Goal: Information Seeking & Learning: Learn about a topic

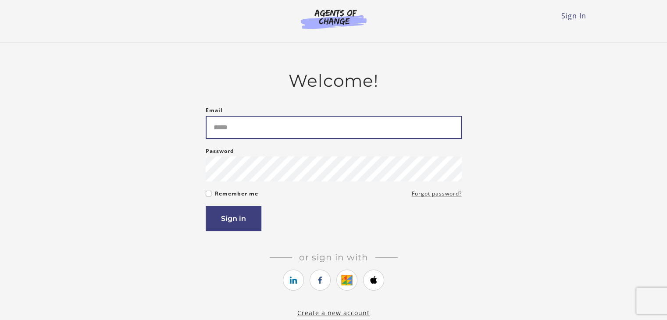
type input "*****"
drag, startPoint x: 252, startPoint y: 122, endPoint x: 185, endPoint y: 121, distance: 67.1
click at [185, 121] on div "Welcome! Email ***** Please enter a valid email address Password Password must …" at bounding box center [334, 194] width 512 height 247
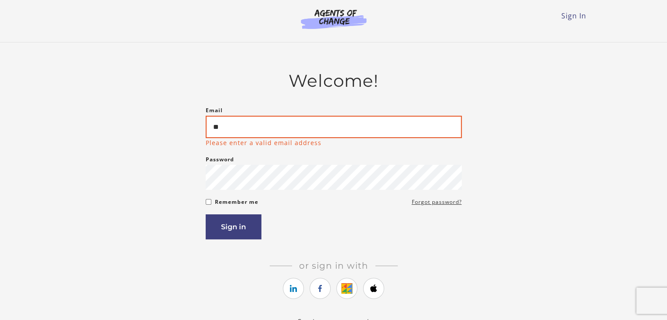
type input "*"
type input "**********"
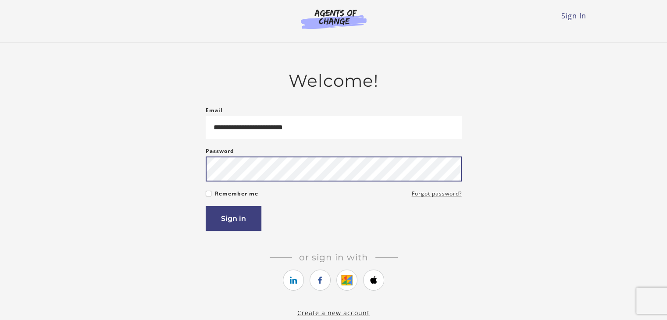
click at [199, 178] on div "**********" at bounding box center [334, 194] width 512 height 247
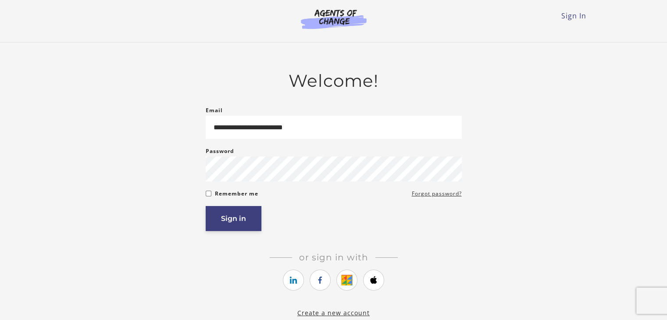
click at [230, 226] on button "Sign in" at bounding box center [234, 218] width 56 height 25
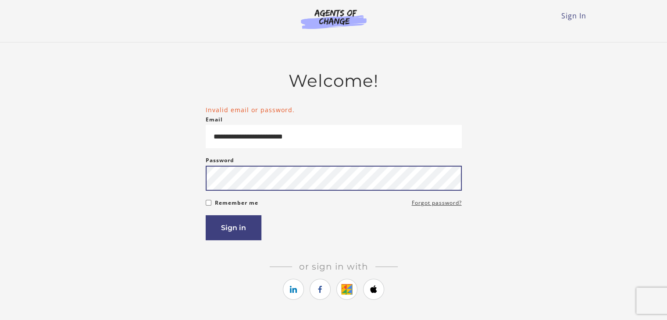
click at [206, 215] on button "Sign in" at bounding box center [234, 227] width 56 height 25
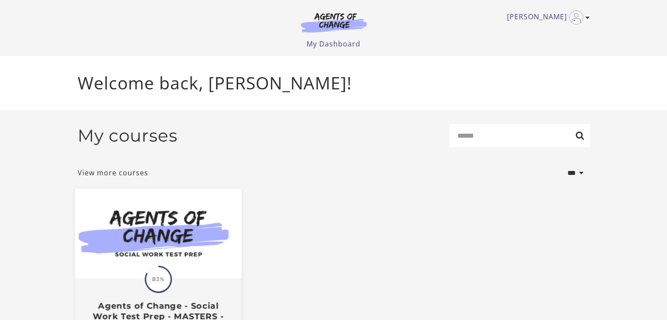
click at [195, 260] on img at bounding box center [158, 234] width 167 height 90
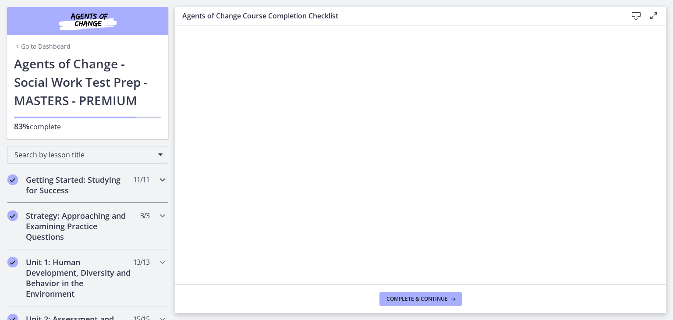
click at [78, 185] on h2 "Getting Started: Studying for Success" at bounding box center [79, 184] width 107 height 21
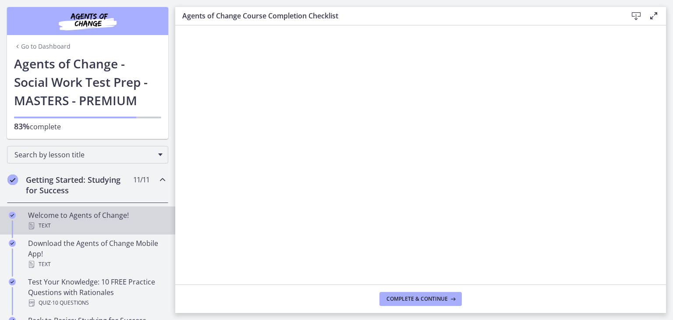
click at [81, 225] on div "Text" at bounding box center [96, 225] width 137 height 11
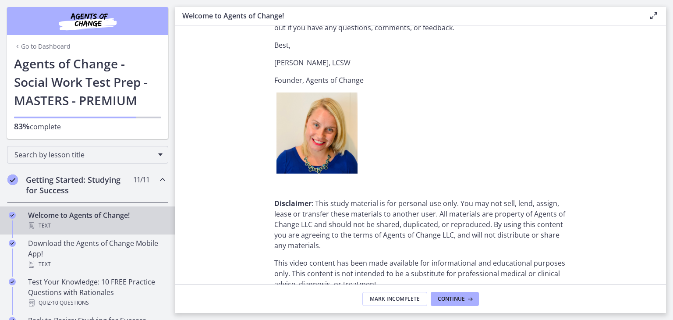
scroll to position [1114, 0]
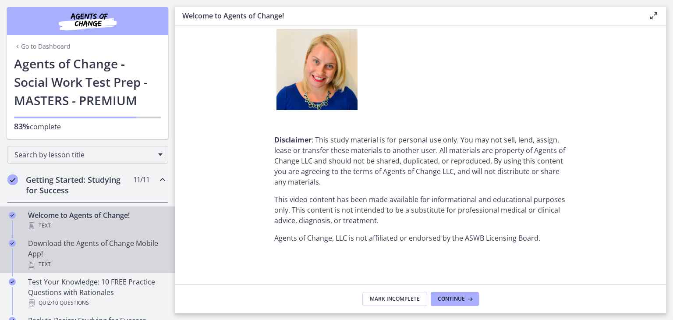
click at [70, 258] on div "Download the Agents of Change Mobile App! Text" at bounding box center [96, 254] width 137 height 32
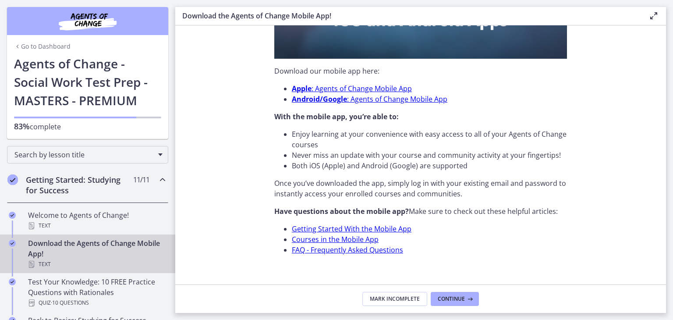
scroll to position [277, 0]
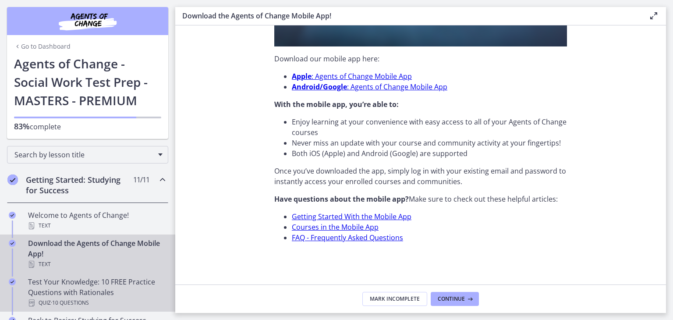
click at [75, 277] on div "Test Your Knowledge: 10 FREE Practice Questions with Rationales Quiz · 10 Quest…" at bounding box center [96, 293] width 137 height 32
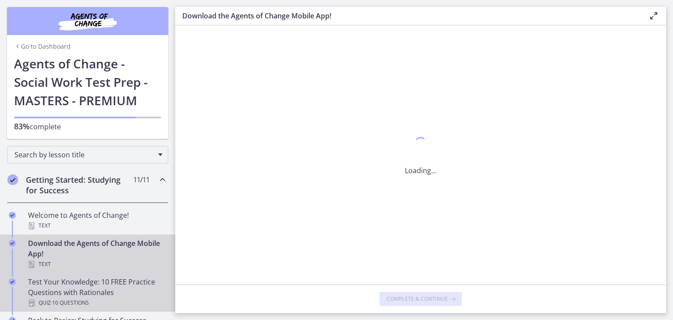
scroll to position [0, 0]
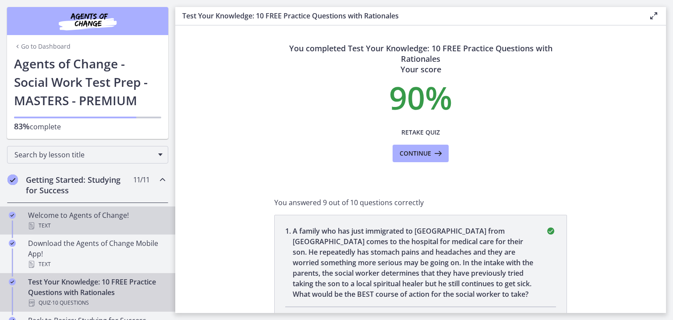
click at [91, 218] on div "Welcome to Agents of Change! Text" at bounding box center [96, 220] width 137 height 21
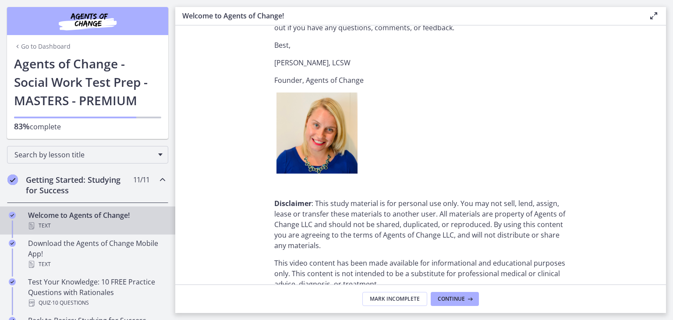
scroll to position [1114, 0]
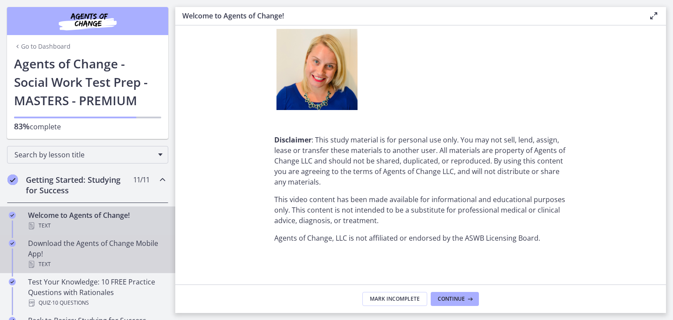
click at [98, 241] on div "Download the Agents of Change Mobile App! Text" at bounding box center [96, 254] width 137 height 32
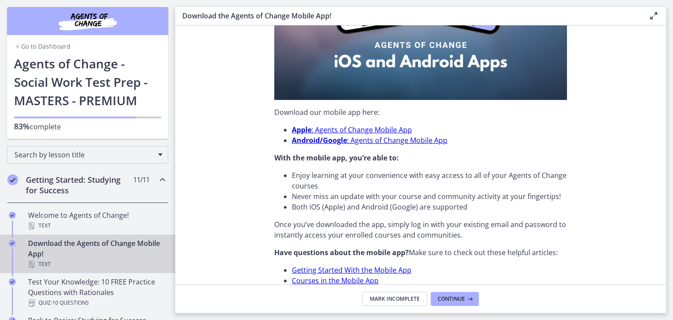
scroll to position [277, 0]
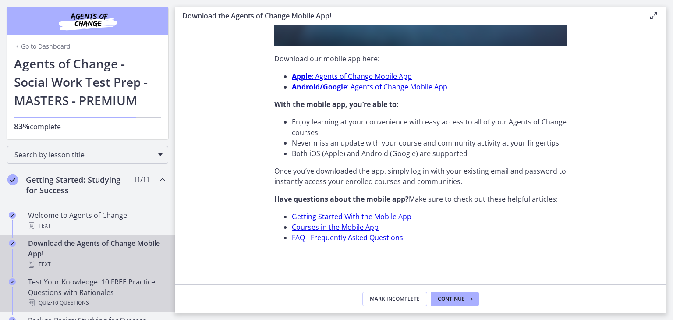
click at [87, 284] on div "Test Your Knowledge: 10 FREE Practice Questions with Rationales Quiz · 10 Quest…" at bounding box center [96, 293] width 137 height 32
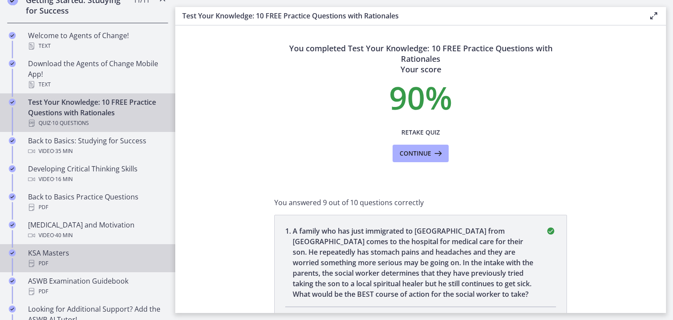
scroll to position [181, 0]
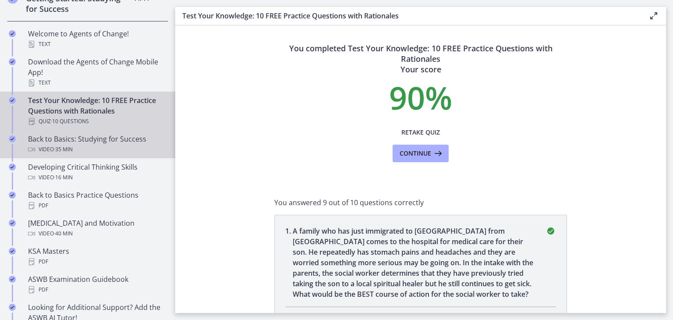
click at [96, 146] on div "Video · 35 min" at bounding box center [96, 149] width 137 height 11
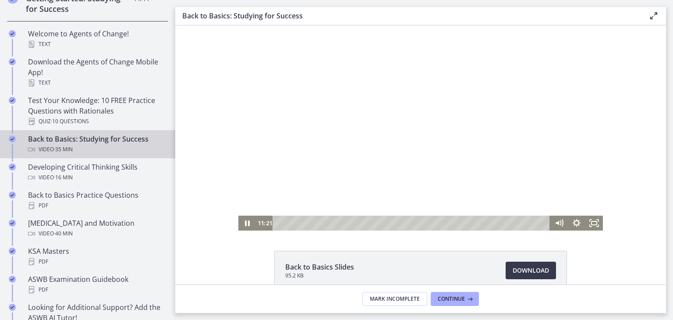
scroll to position [90, 0]
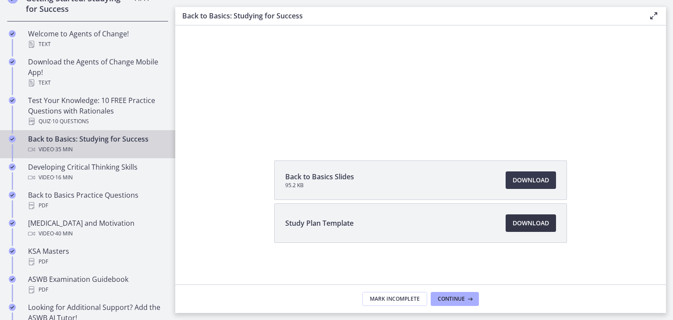
click at [522, 224] on span "Download Opens in a new window" at bounding box center [531, 223] width 36 height 11
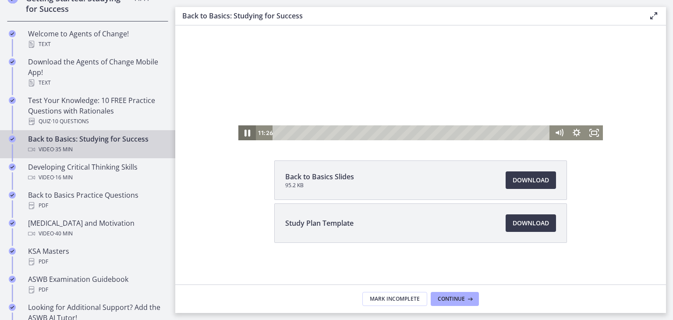
click at [247, 128] on icon "Pause" at bounding box center [247, 133] width 21 height 18
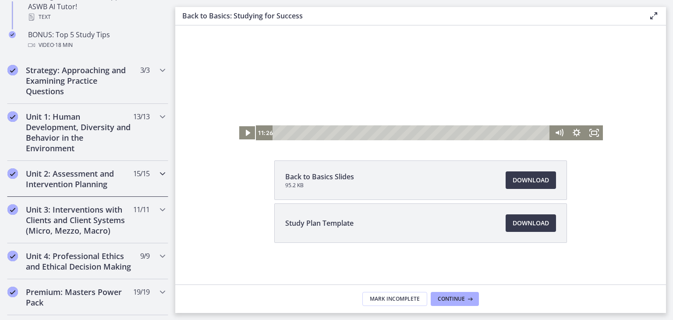
scroll to position [490, 0]
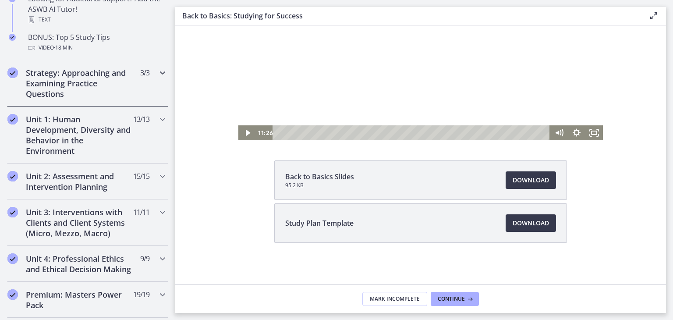
click at [97, 92] on h2 "Strategy: Approaching and Examining Practice Questions" at bounding box center [79, 83] width 107 height 32
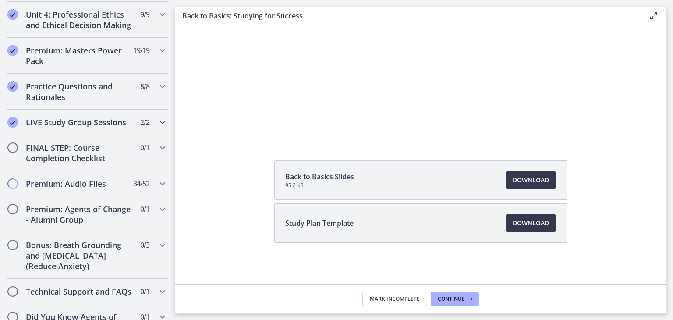
scroll to position [538, 0]
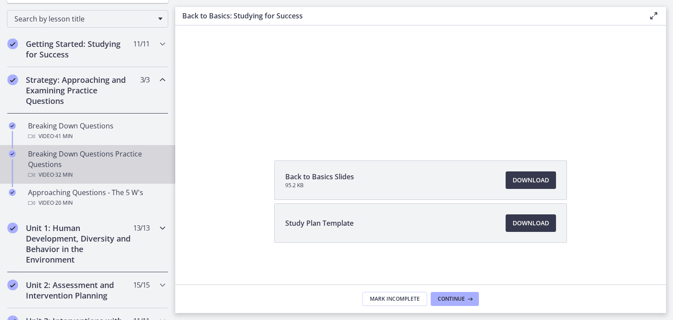
click at [87, 240] on h2 "Unit 1: Human Development, Diversity and Behavior in the Environment" at bounding box center [79, 244] width 107 height 42
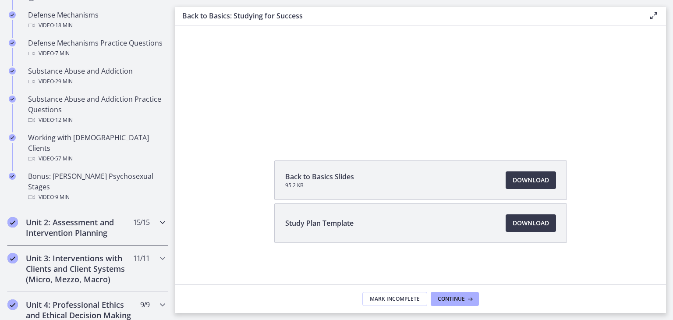
scroll to position [543, 0]
click at [88, 217] on h2 "Unit 2: Assessment and Intervention Planning" at bounding box center [79, 227] width 107 height 21
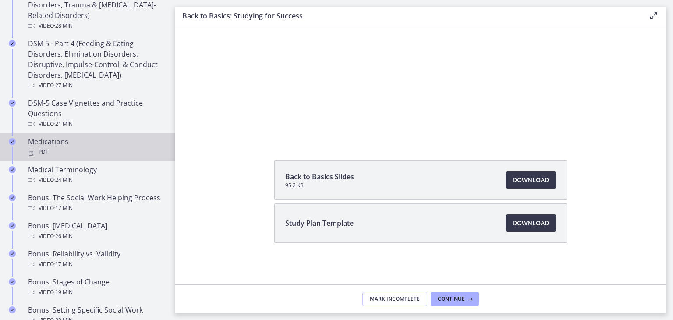
click at [84, 149] on div "PDF" at bounding box center [96, 152] width 137 height 11
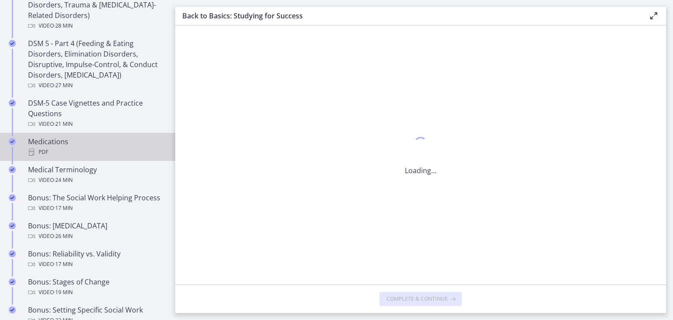
scroll to position [0, 0]
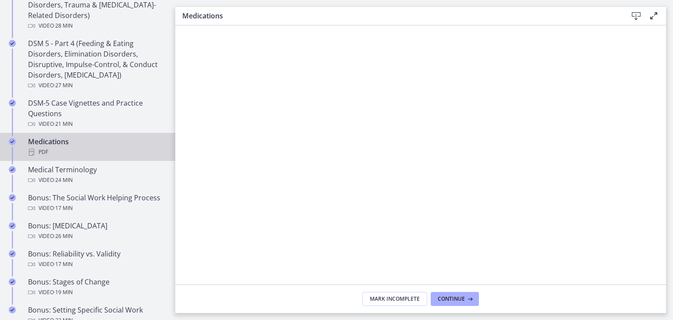
click at [634, 17] on icon at bounding box center [636, 16] width 11 height 11
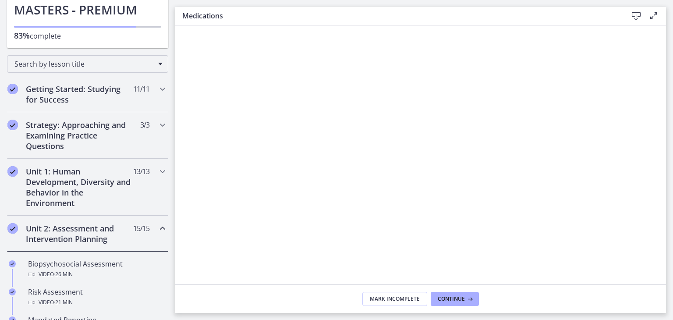
scroll to position [80, 0]
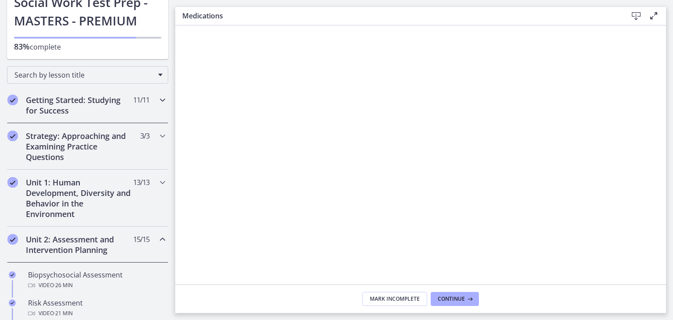
click at [86, 103] on h2 "Getting Started: Studying for Success" at bounding box center [79, 105] width 107 height 21
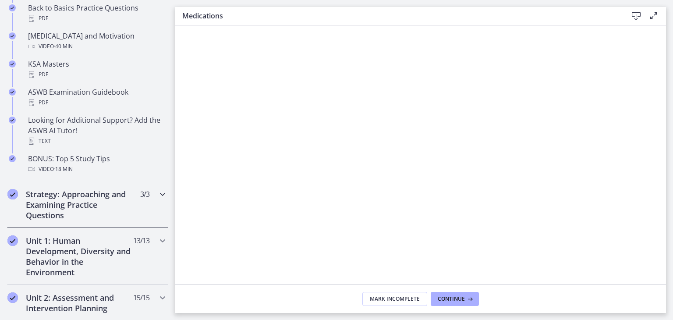
scroll to position [369, 0]
click at [92, 199] on h2 "Strategy: Approaching and Examining Practice Questions" at bounding box center [79, 204] width 107 height 32
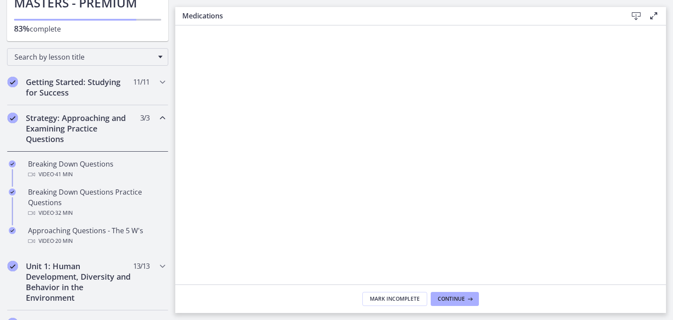
scroll to position [103, 0]
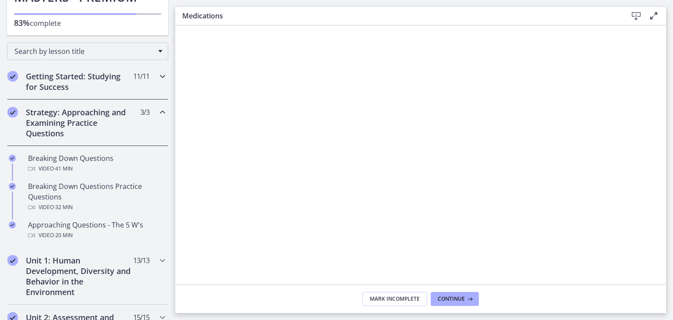
click at [93, 89] on h2 "Getting Started: Studying for Success" at bounding box center [79, 81] width 107 height 21
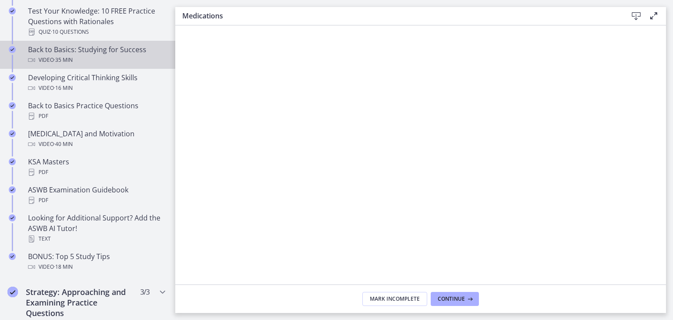
scroll to position [274, 0]
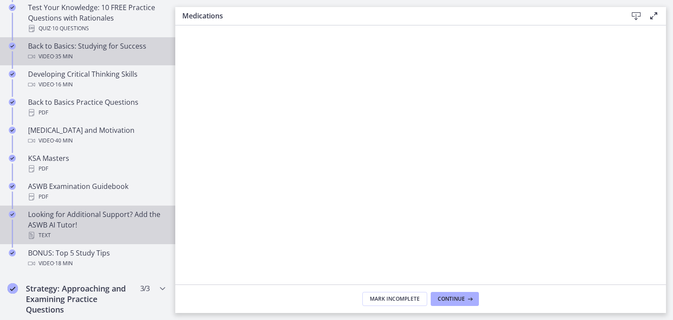
click at [81, 228] on div "Looking for Additional Support? Add the ASWB AI Tutor! Text" at bounding box center [96, 225] width 137 height 32
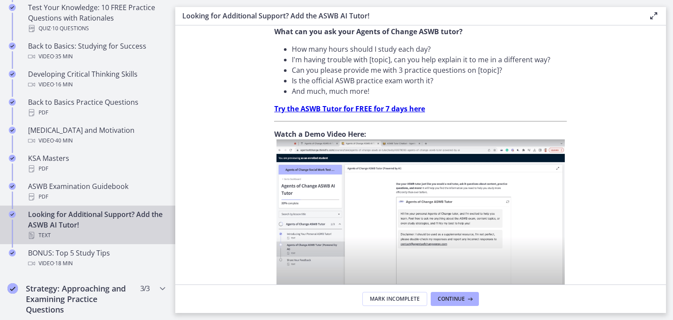
scroll to position [333, 0]
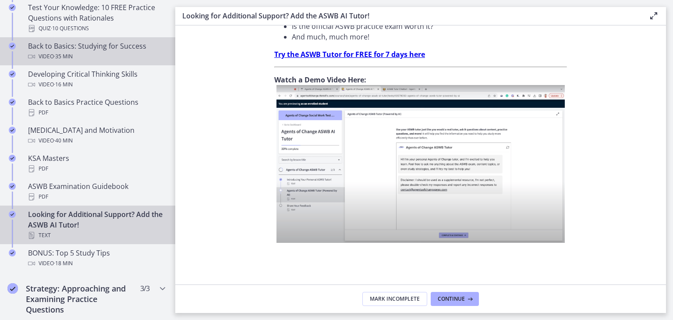
click at [99, 49] on div "Back to Basics: Studying for Success Video · 35 min" at bounding box center [96, 51] width 137 height 21
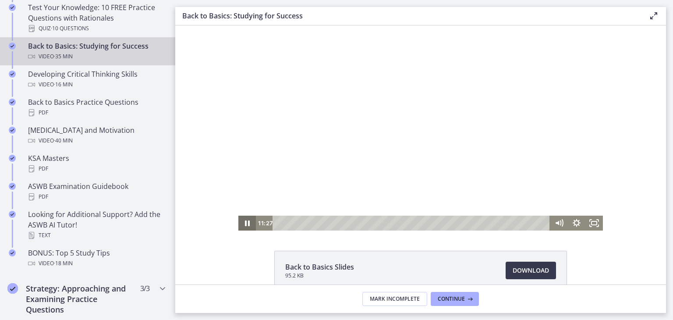
click at [239, 221] on icon "Pause" at bounding box center [247, 223] width 18 height 15
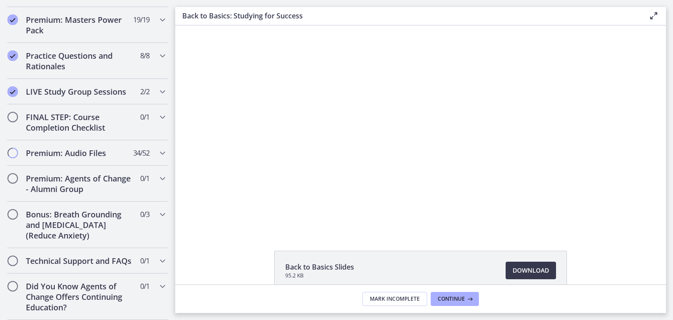
scroll to position [783, 0]
click at [111, 79] on div "LIVE Study Group Sessions 2 / 2 Completed" at bounding box center [87, 91] width 161 height 25
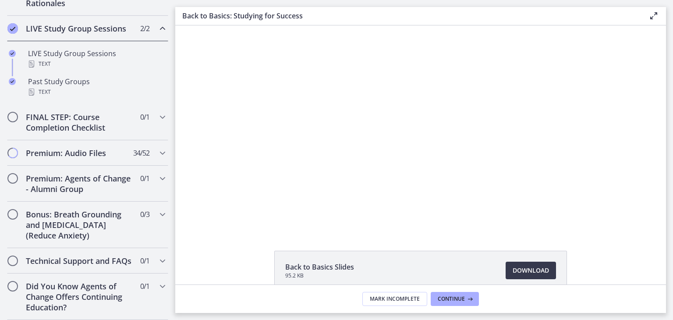
scroll to position [436, 0]
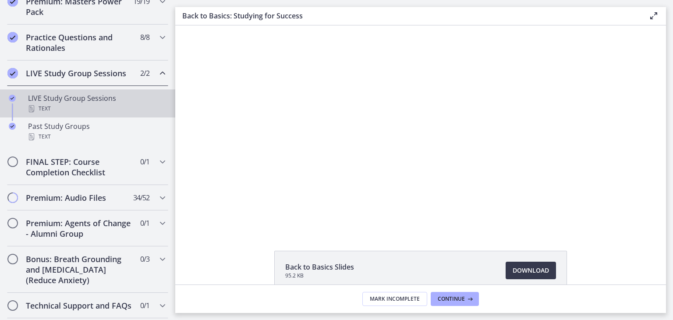
click at [84, 109] on div "LIVE Study Group Sessions Text" at bounding box center [96, 103] width 137 height 21
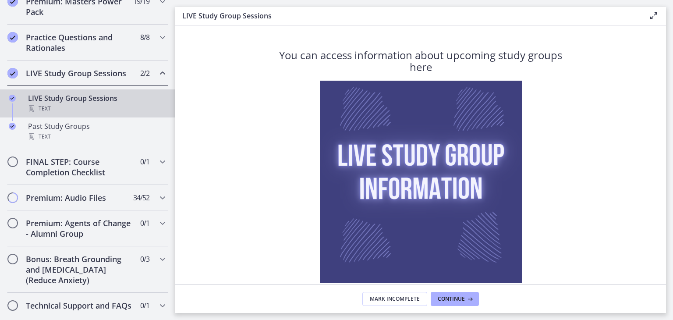
scroll to position [59, 0]
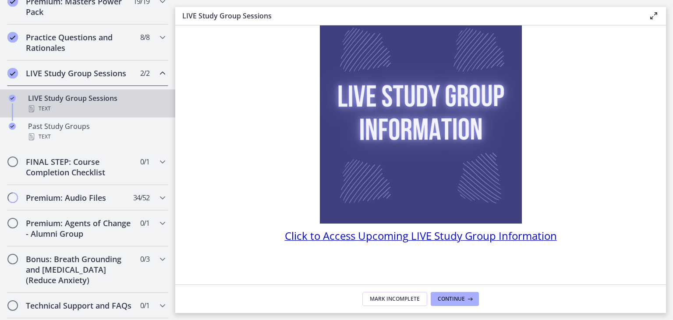
click at [365, 241] on span "Click to Access Upcoming LIVE Study Group Information" at bounding box center [421, 235] width 272 height 14
